Goal: Find specific page/section: Find specific page/section

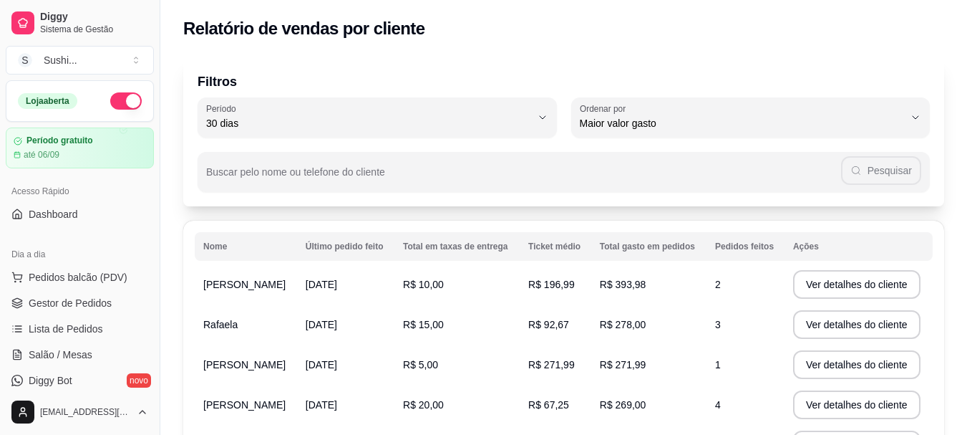
select select "30"
select select "HIGHEST_TOTAL_SPENT_WITH_ORDERS"
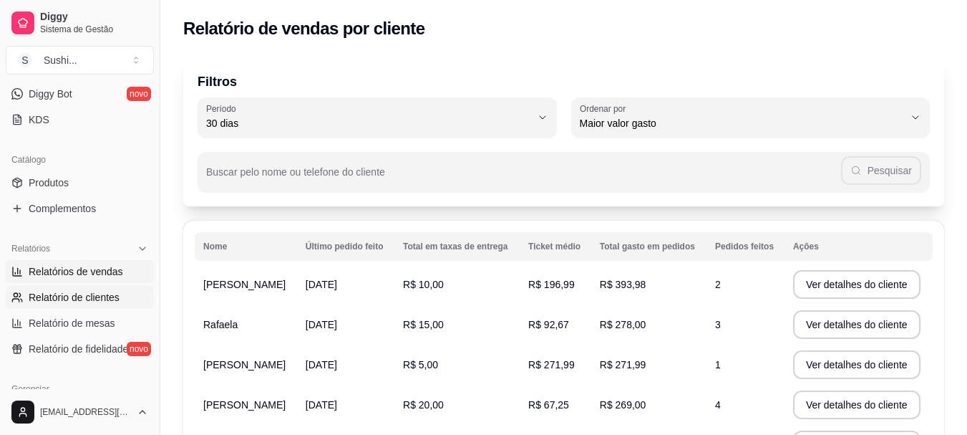
click at [97, 271] on span "Relatórios de vendas" at bounding box center [76, 271] width 95 height 14
select select "ALL"
select select "0"
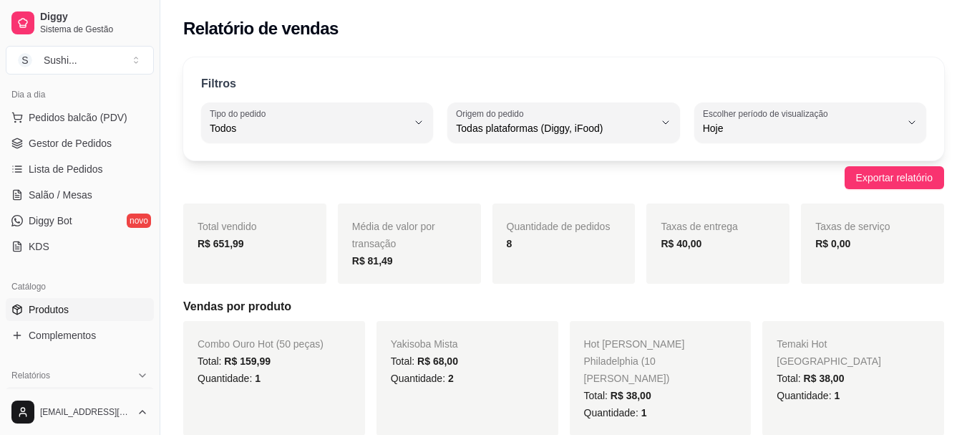
scroll to position [143, 0]
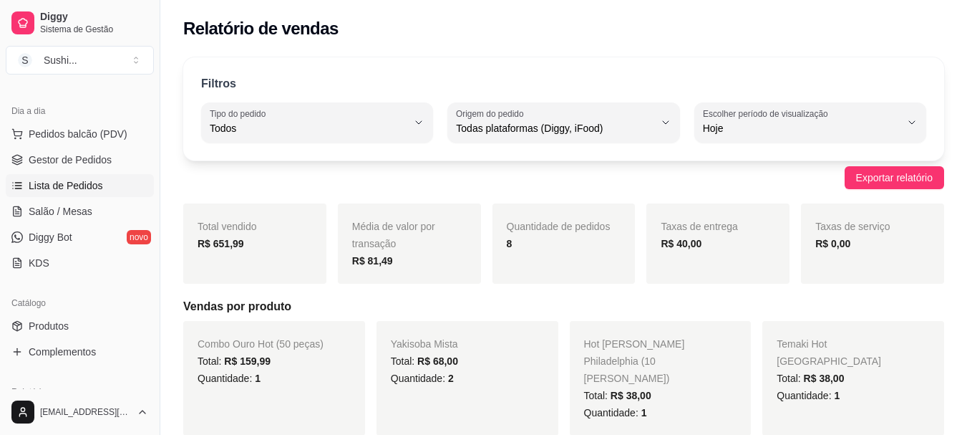
click at [90, 186] on span "Lista de Pedidos" at bounding box center [66, 185] width 74 height 14
